Goal: Task Accomplishment & Management: Manage account settings

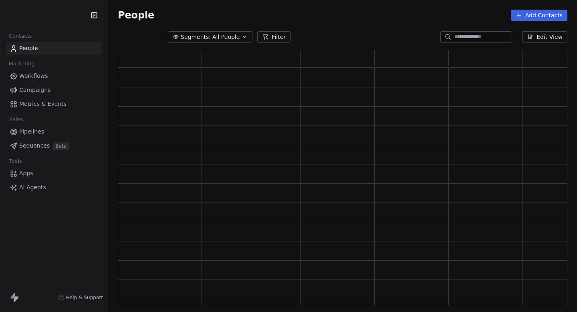
scroll to position [255, 450]
click at [44, 16] on html "A Default Business Contacts People Marketing Workflows Campaigns Metrics & Even…" at bounding box center [288, 156] width 577 height 312
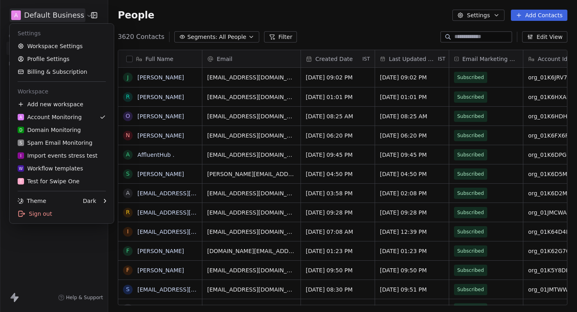
scroll to position [275, 469]
click at [57, 128] on div "D Domain Monitoring" at bounding box center [49, 130] width 63 height 8
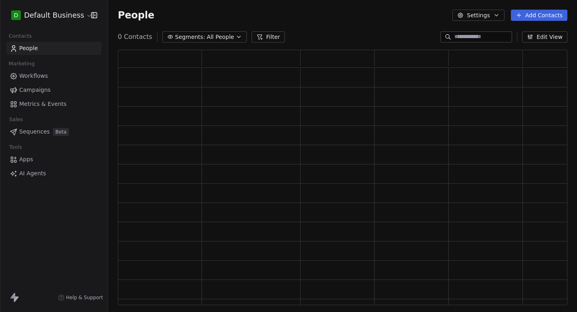
scroll to position [255, 450]
click at [468, 36] on input at bounding box center [483, 37] width 56 height 8
type input "*"
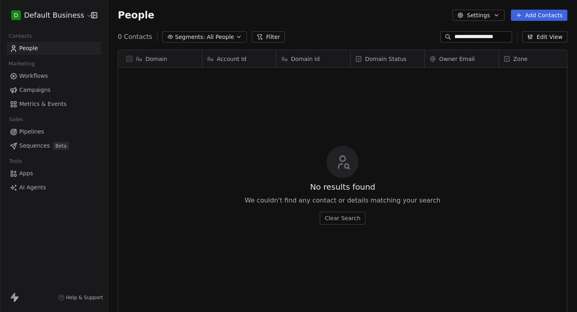
scroll to position [275, 469]
click at [485, 34] on input "**********" at bounding box center [483, 37] width 56 height 8
paste input "*"
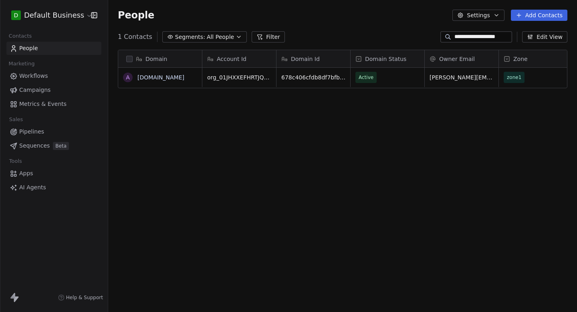
type input "**********"
click at [378, 80] on span "Active" at bounding box center [380, 77] width 49 height 11
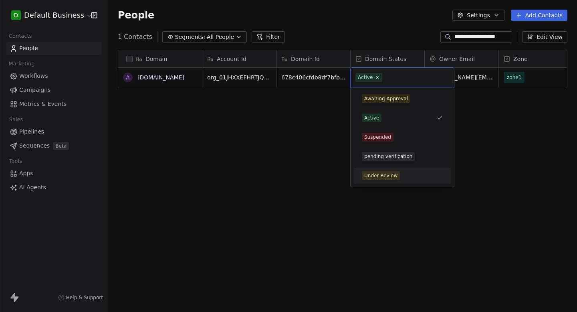
click at [385, 173] on div "Under Review" at bounding box center [380, 175] width 33 height 7
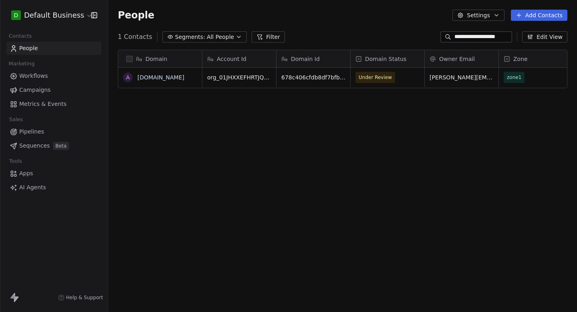
click at [384, 46] on div "Domain a [DOMAIN_NAME] Account Id Domain Id Domain Status Owner Email Zone Last…" at bounding box center [342, 180] width 469 height 275
click at [472, 38] on input "**********" at bounding box center [483, 37] width 56 height 8
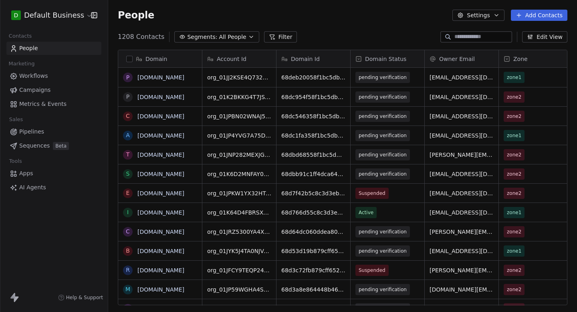
click at [381, 41] on div "1208 Contacts Segments: All People Filter Edit View" at bounding box center [342, 36] width 469 height 13
